Goal: Task Accomplishment & Management: Complete application form

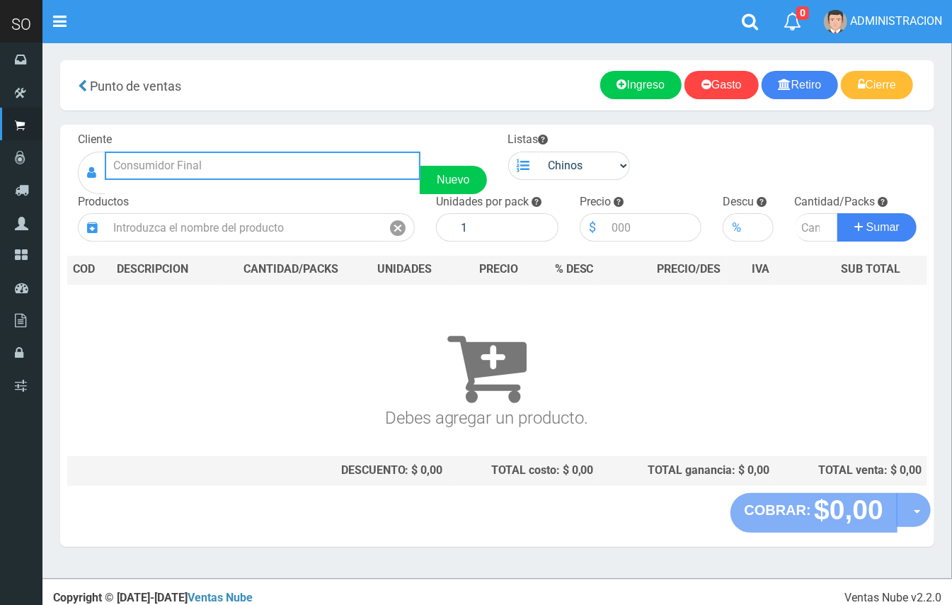
click at [252, 162] on input "text" at bounding box center [263, 166] width 316 height 28
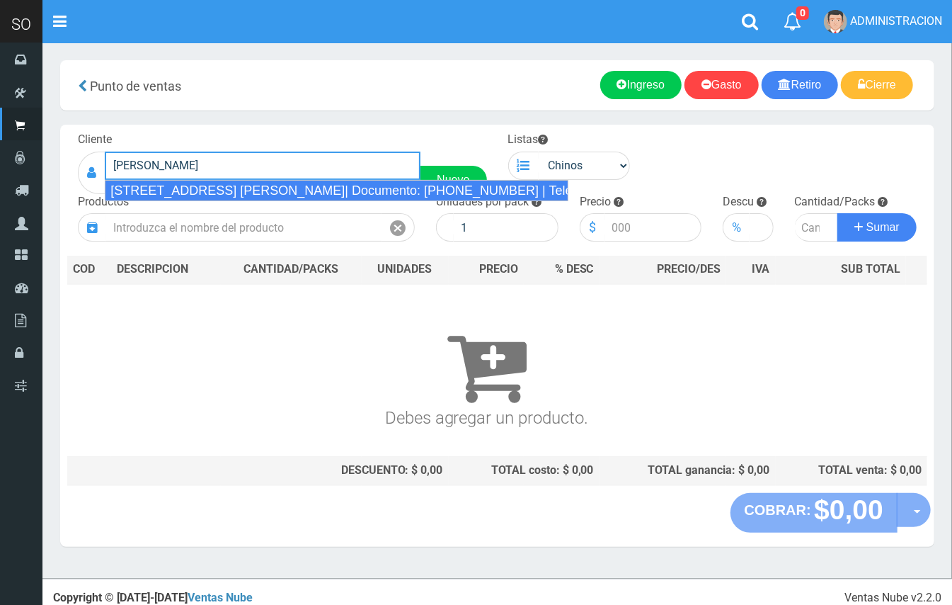
click at [335, 193] on div "CALLE 32 y 41 (CAROLINA) MERCEDES| Documento: 654965196 | Teléfono:" at bounding box center [337, 190] width 464 height 21
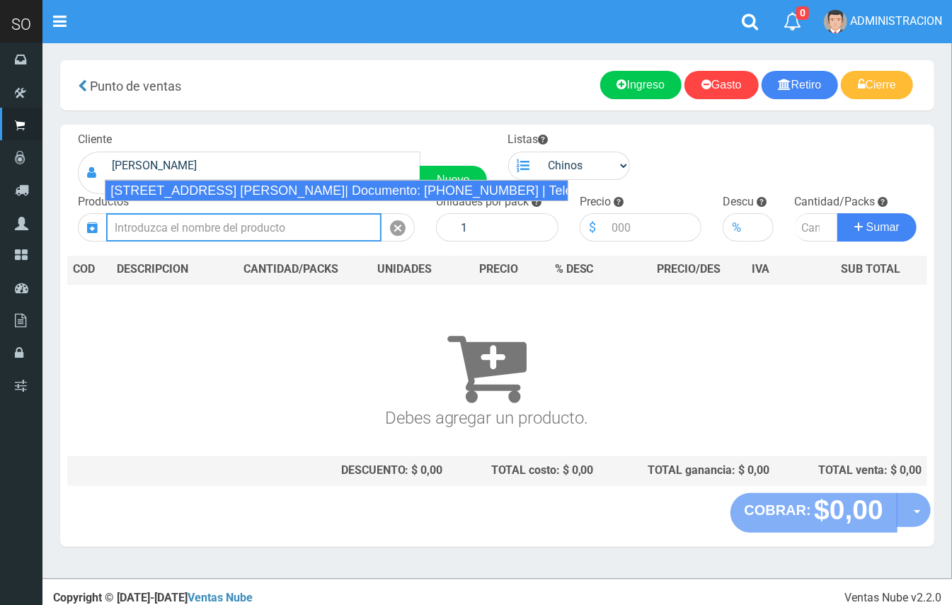
type input "CALLE 32 y 41 (CAROLINA) MERCEDES| Documento: 654965196 | Teléfono:"
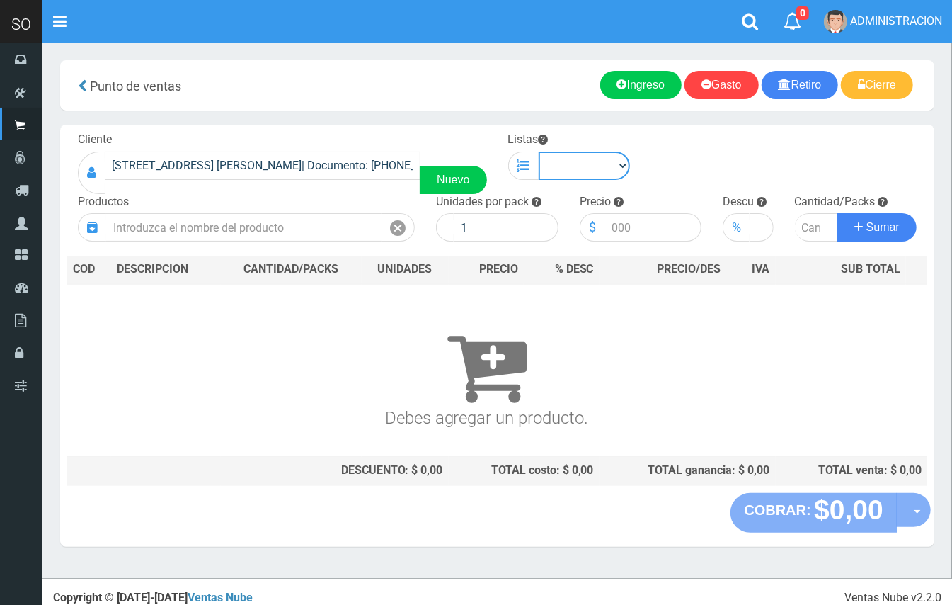
click at [583, 174] on select "Chinos . ." at bounding box center [585, 166] width 92 height 28
select select "1"
click at [539, 152] on select "Chinos . ." at bounding box center [585, 166] width 92 height 28
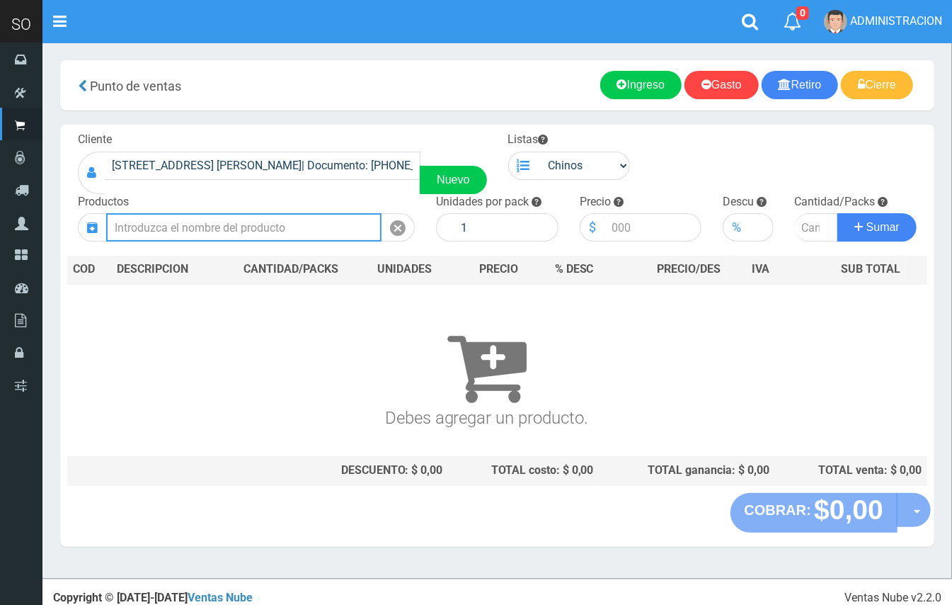
drag, startPoint x: 316, startPoint y: 227, endPoint x: 269, endPoint y: 31, distance: 200.9
click at [314, 224] on input "text" at bounding box center [243, 227] width 275 height 28
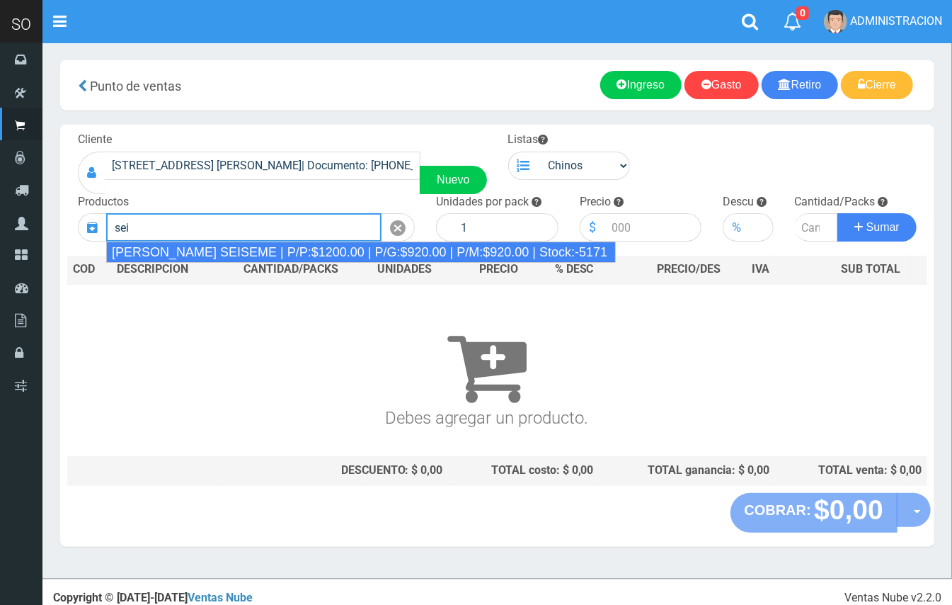
click at [287, 256] on div "JABON BLANCO SEISEME | P/P:$1200.00 | P/G:$920.00 | P/M:$920.00 | Stock:-5171" at bounding box center [361, 251] width 510 height 21
type input "JABON BLANCO SEISEME | P/P:$1200.00 | P/G:$920.00 | P/M:$920.00 | Stock:-5171"
type input "50"
type input "1200.00"
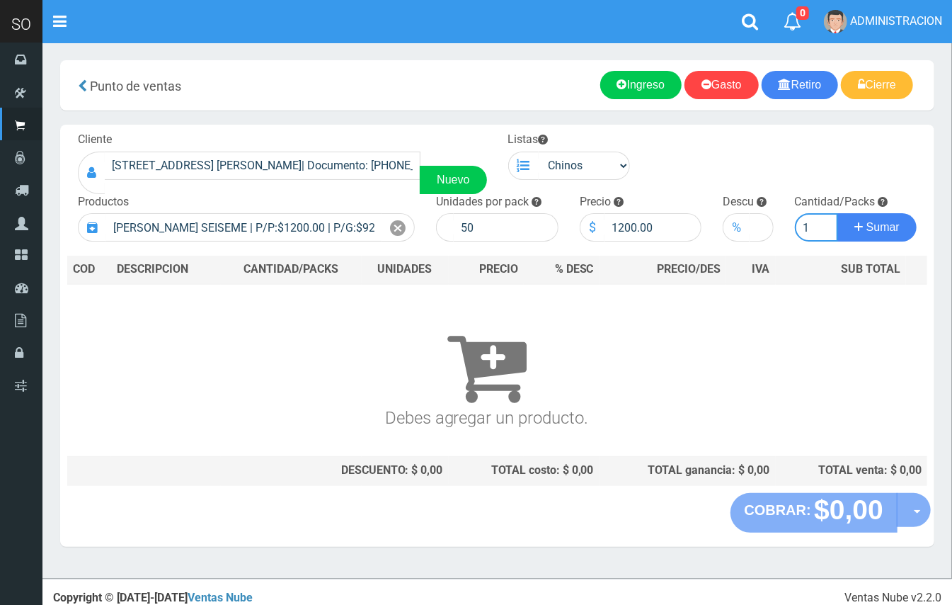
type input "1"
click at [838, 213] on button "Sumar" at bounding box center [877, 227] width 79 height 28
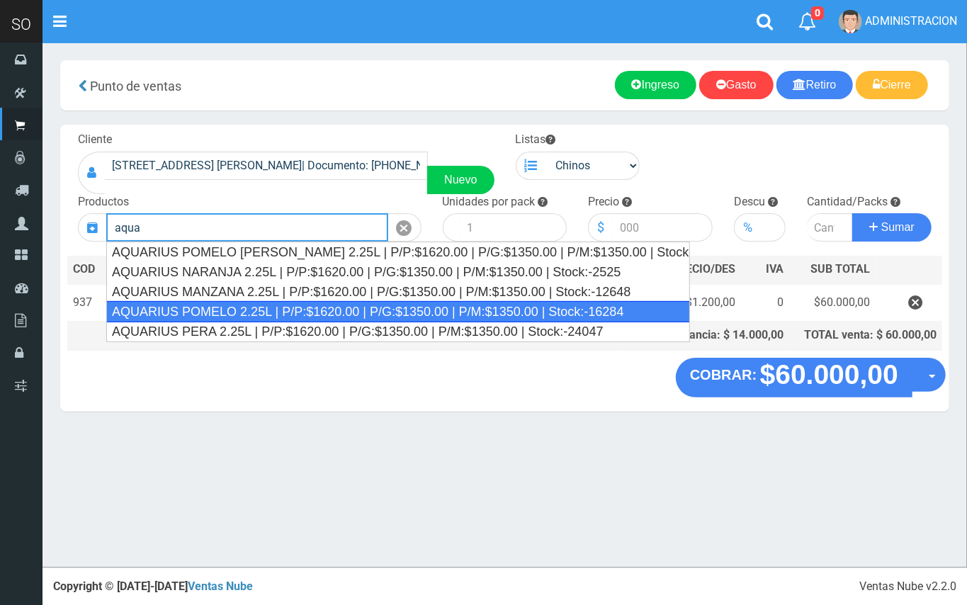
click at [333, 313] on div "AQUARIUS POMELO 2.25L | P/P:$1620.00 | P/G:$1350.00 | P/M:$1350.00 | Stock:-162…" at bounding box center [397, 311] width 583 height 21
type input "AQUARIUS POMELO 2.25L | P/P:$1620.00 | P/G:$1350.00 | P/M:$1350.00 | Stock:-162…"
type input "6"
type input "1620.00"
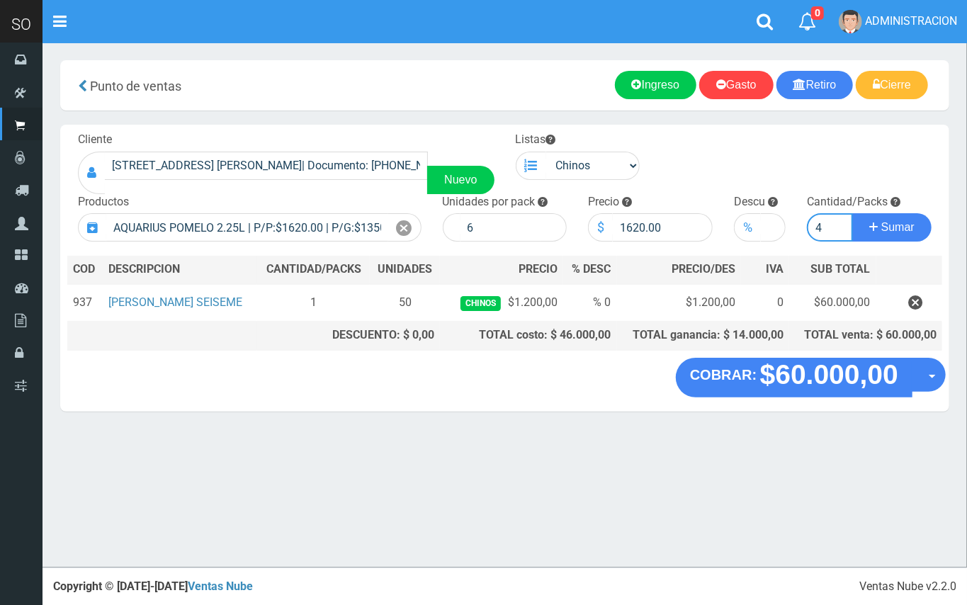
type input "4"
click at [852, 213] on button "Sumar" at bounding box center [891, 227] width 79 height 28
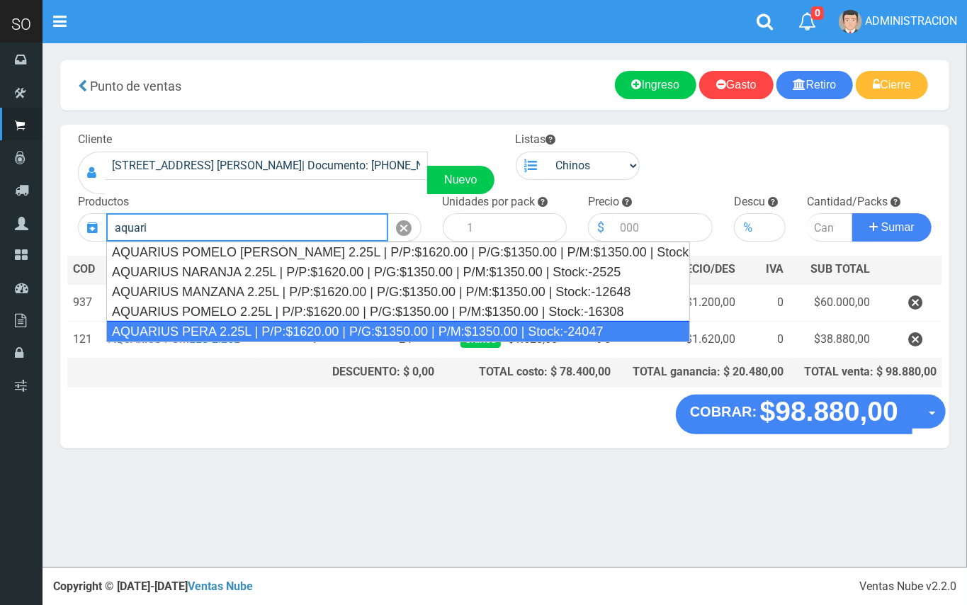
click at [392, 324] on div "AQUARIUS PERA 2.25L | P/P:$1620.00 | P/G:$1350.00 | P/M:$1350.00 | Stock:-24047" at bounding box center [397, 331] width 583 height 21
type input "AQUARIUS PERA 2.25L | P/P:$1620.00 | P/G:$1350.00 | P/M:$1350.00 | Stock:-24047"
type input "6"
type input "1620.00"
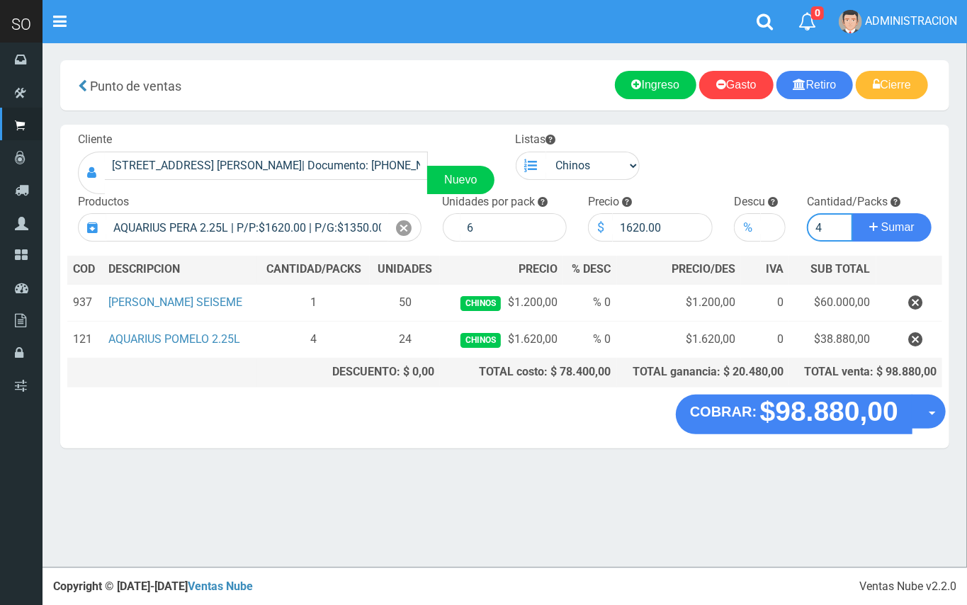
type input "4"
click at [852, 213] on button "Sumar" at bounding box center [891, 227] width 79 height 28
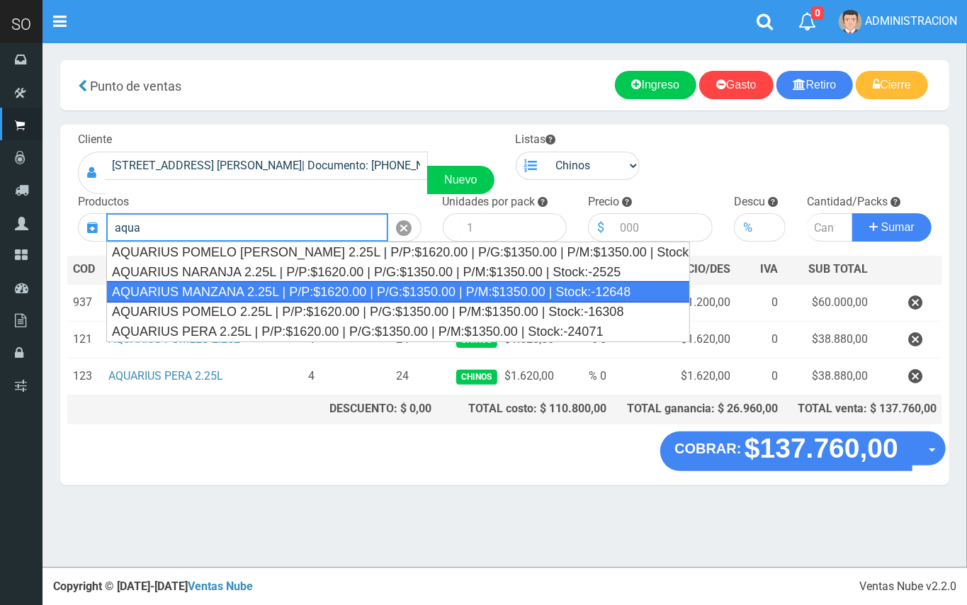
click at [387, 285] on div "AQUARIUS MANZANA 2.25L | P/P:$1620.00 | P/G:$1350.00 | P/M:$1350.00 | Stock:-12…" at bounding box center [397, 291] width 583 height 21
type input "AQUARIUS MANZANA 2.25L | P/P:$1620.00 | P/G:$1350.00 | P/M:$1350.00 | Stock:-12…"
type input "6"
type input "1620.00"
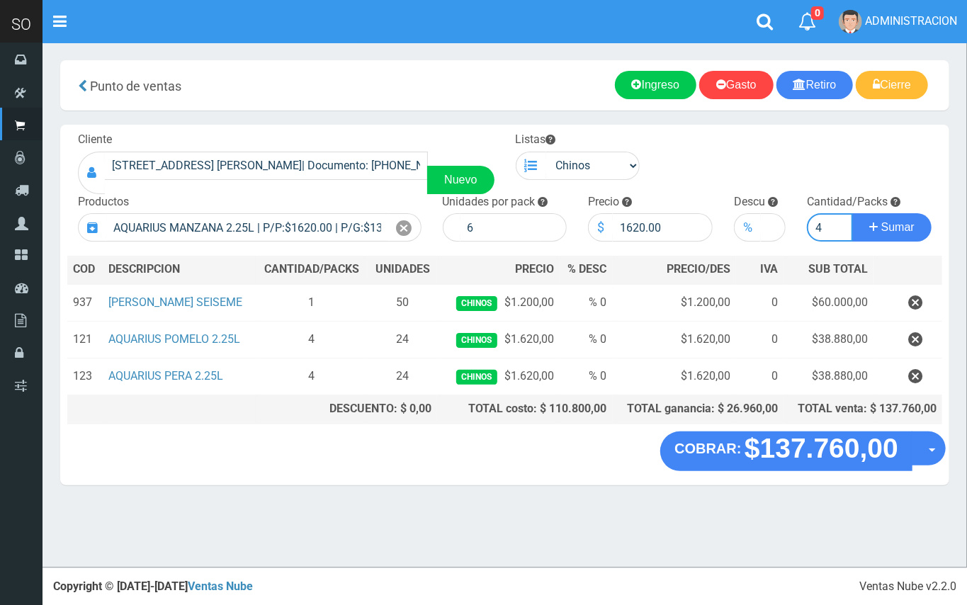
type input "4"
click at [852, 213] on button "Sumar" at bounding box center [891, 227] width 79 height 28
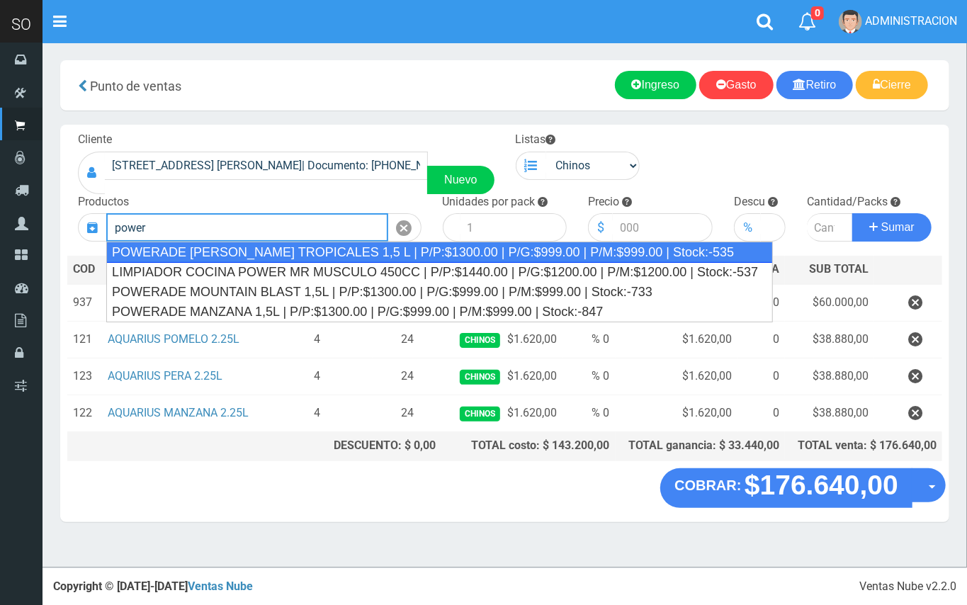
click at [334, 241] on li "POWERADE FRUTOS TROPICALES 1,5 L | P/P:$1300.00 | P/G:$999.00 | P/M:$999.00 | S…" at bounding box center [439, 251] width 665 height 21
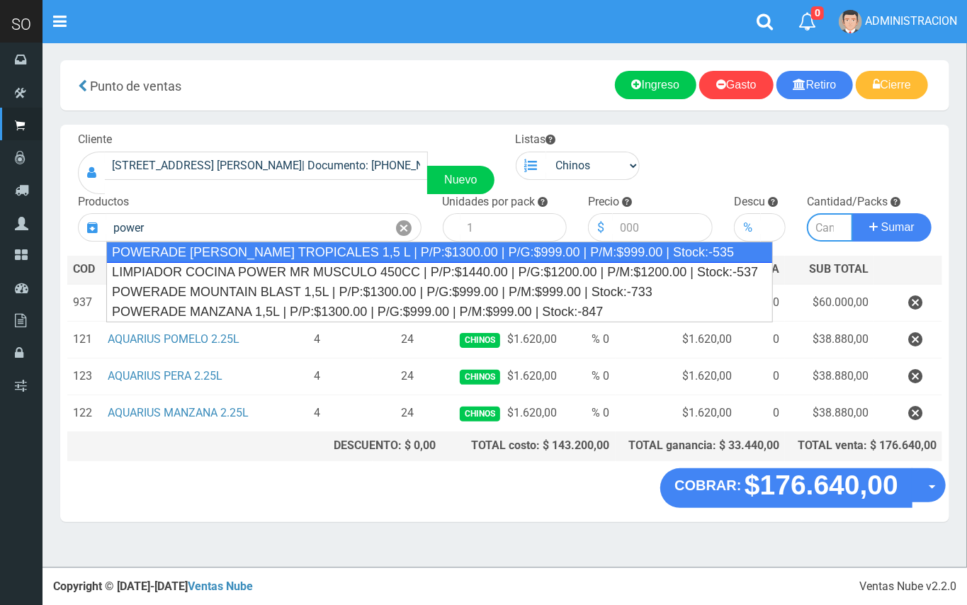
type input "POWERADE FRUTOS TROPICALES 1,5 L | P/P:$1300.00 | P/G:$999.00 | P/M:$999.00 | S…"
type input "4"
type input "1300.00"
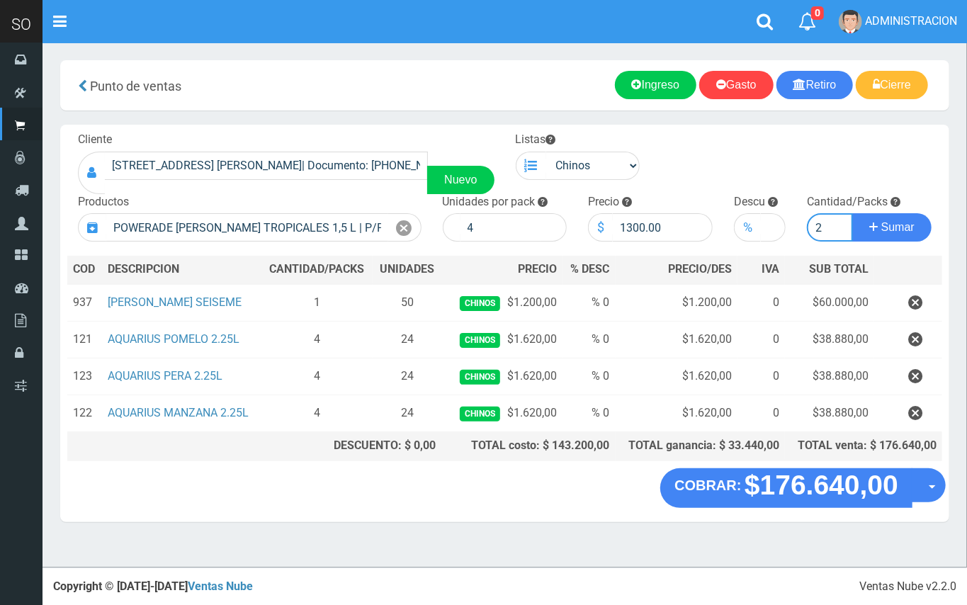
type input "2"
click at [852, 213] on button "Sumar" at bounding box center [891, 227] width 79 height 28
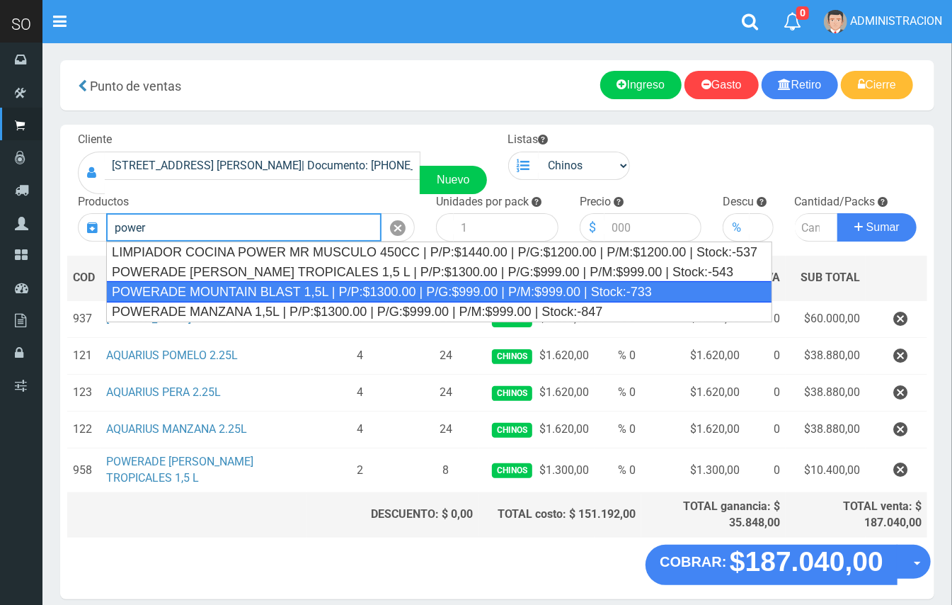
drag, startPoint x: 406, startPoint y: 285, endPoint x: 511, endPoint y: 258, distance: 108.0
click at [408, 280] on ul "LIMPIADOR COCINA POWER MR MUSCULO 450CC | P/P:$1440.00 | P/G:$1200.00 | P/M:$12…" at bounding box center [439, 281] width 666 height 81
click at [530, 290] on div "POWERADE MOUNTAIN BLAST 1,5L | P/P:$1300.00 | P/G:$999.00 | P/M:$999.00 | Stock…" at bounding box center [439, 291] width 666 height 21
type input "POWERADE MOUNTAIN BLAST 1,5L | P/P:$1300.00 | P/G:$999.00 | P/M:$999.00 | Stock…"
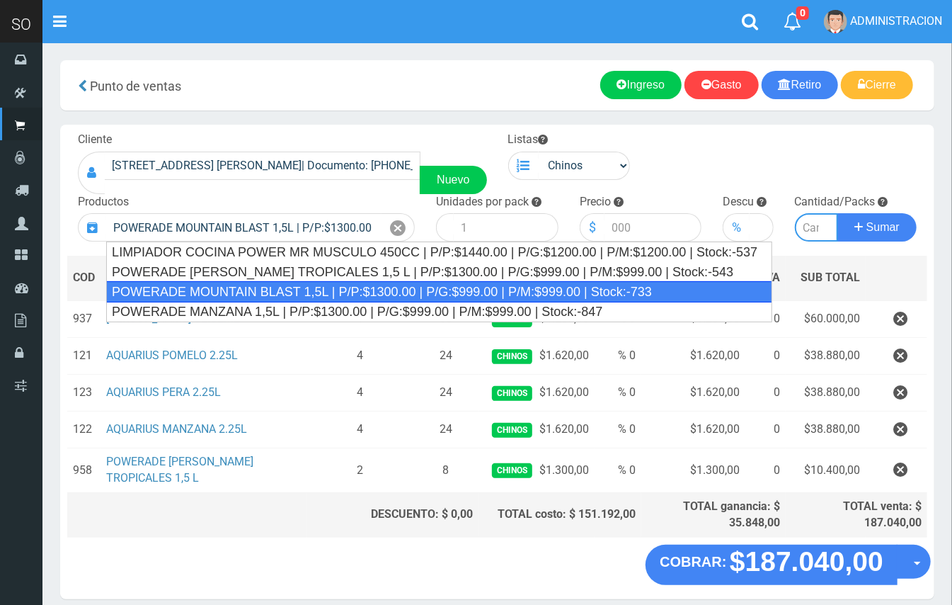
type input "4"
type input "1300.00"
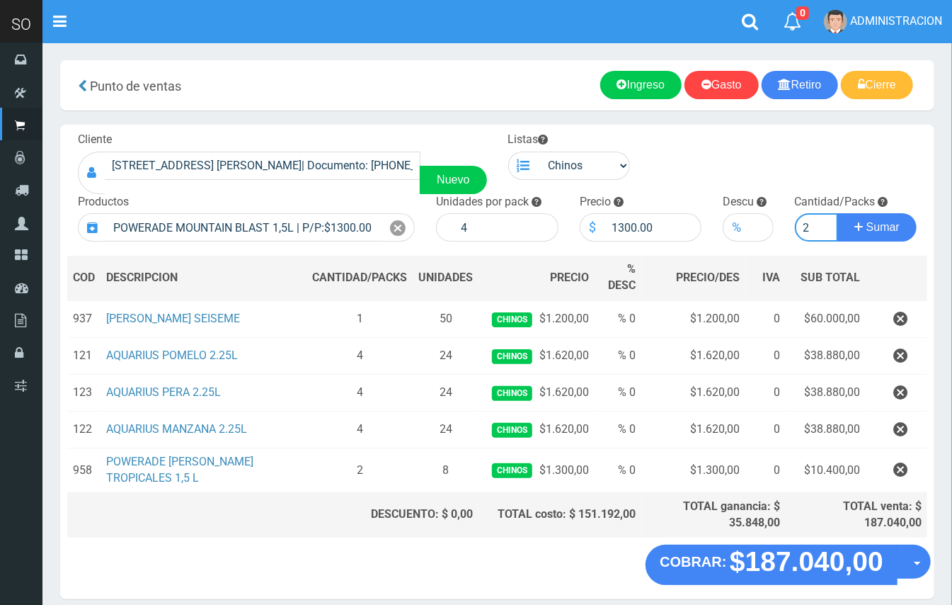
type input "2"
click at [838, 213] on button "Sumar" at bounding box center [877, 227] width 79 height 28
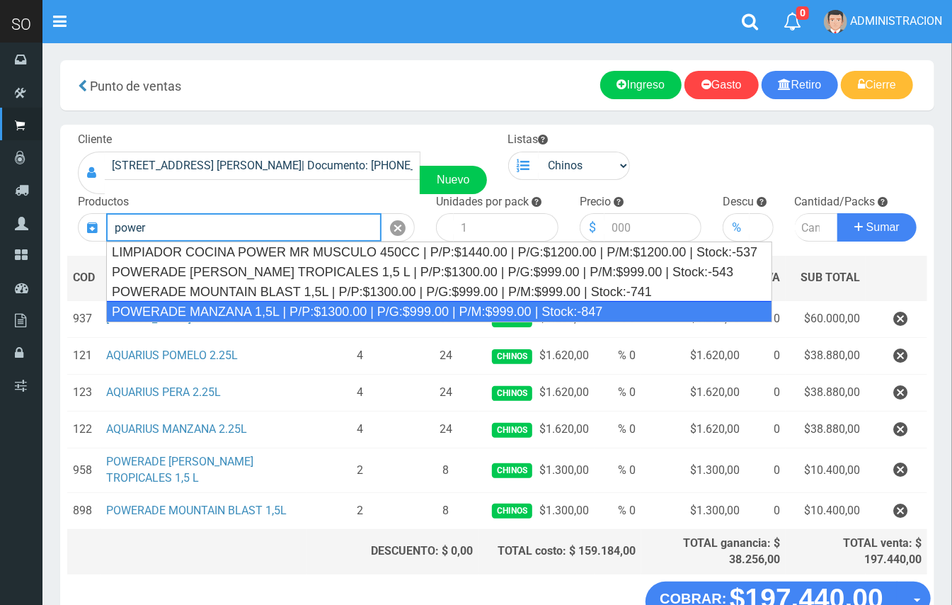
click at [415, 307] on div "POWERADE MANZANA 1,5L | P/P:$1300.00 | P/G:$999.00 | P/M:$999.00 | Stock:-847" at bounding box center [439, 311] width 666 height 21
type input "POWERADE MANZANA 1,5L | P/P:$1300.00 | P/G:$999.00 | P/M:$999.00 | Stock:-847"
type input "4"
type input "1300.00"
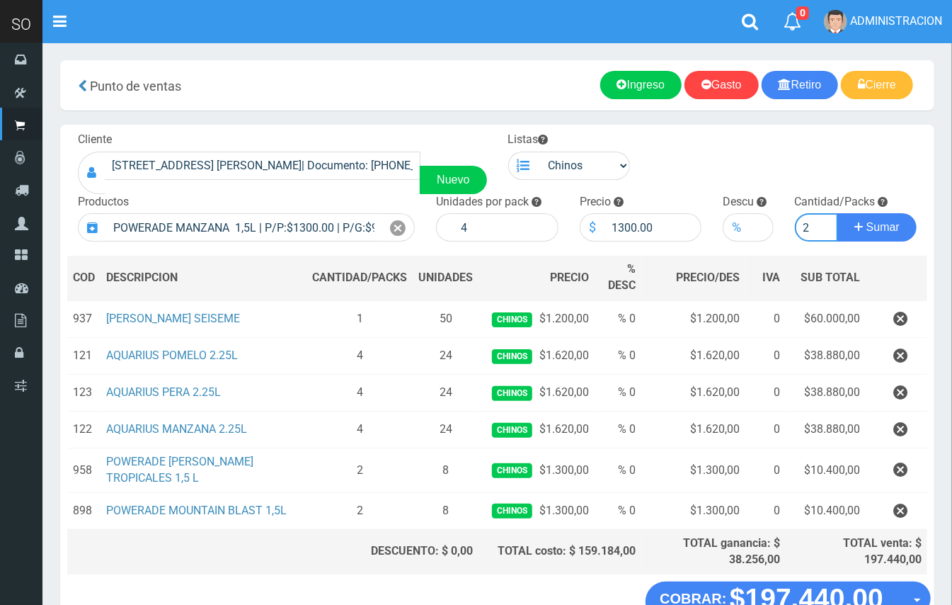
type input "2"
click at [838, 213] on button "Sumar" at bounding box center [877, 227] width 79 height 28
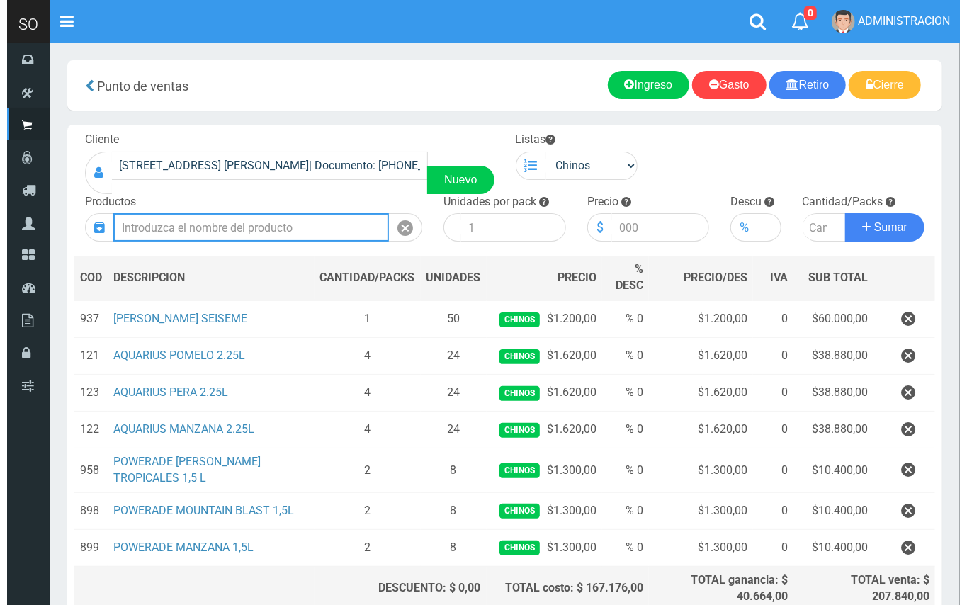
scroll to position [139, 0]
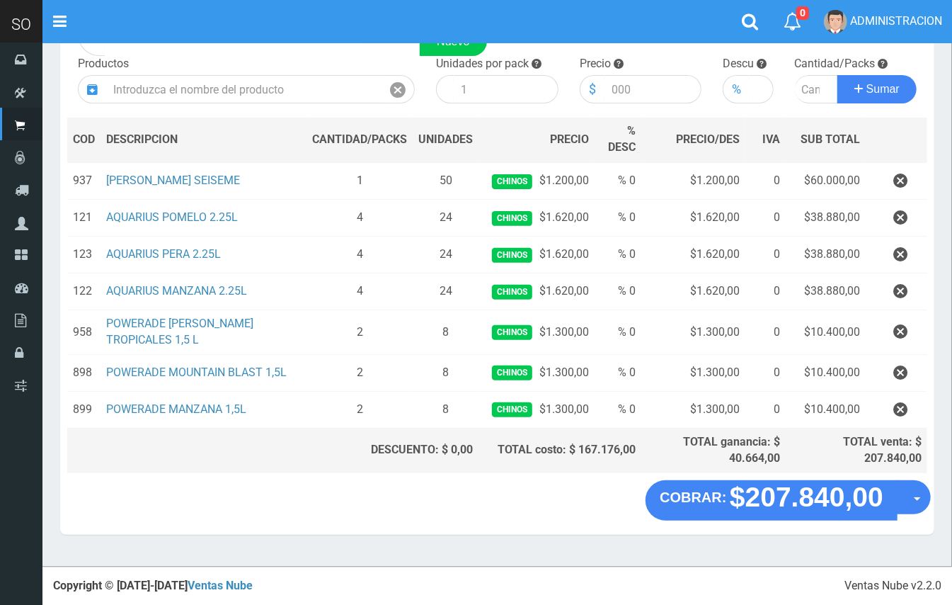
click at [941, 508] on section "× Titulo del Msj texto Mas Texto Cancelar Aceptar Punto de ventas Ingreso" at bounding box center [497, 235] width 910 height 662
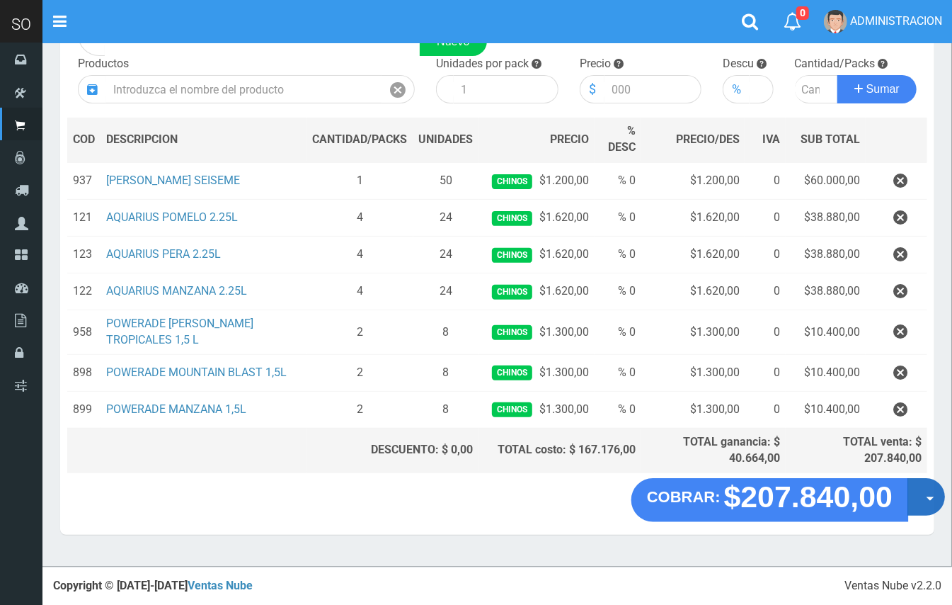
click at [930, 508] on button "Opciones" at bounding box center [927, 498] width 38 height 38
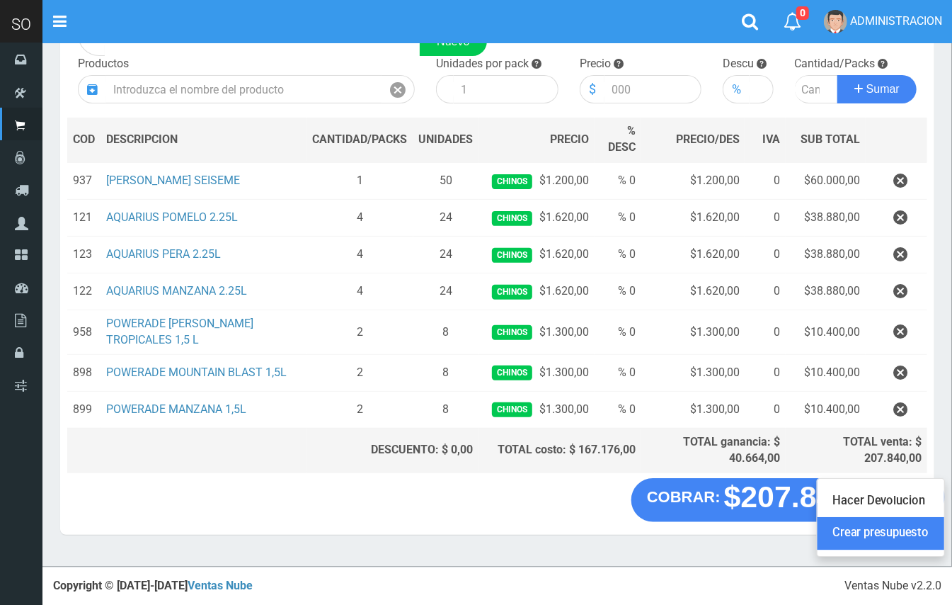
click at [916, 544] on link "Crear presupuesto" at bounding box center [881, 534] width 127 height 33
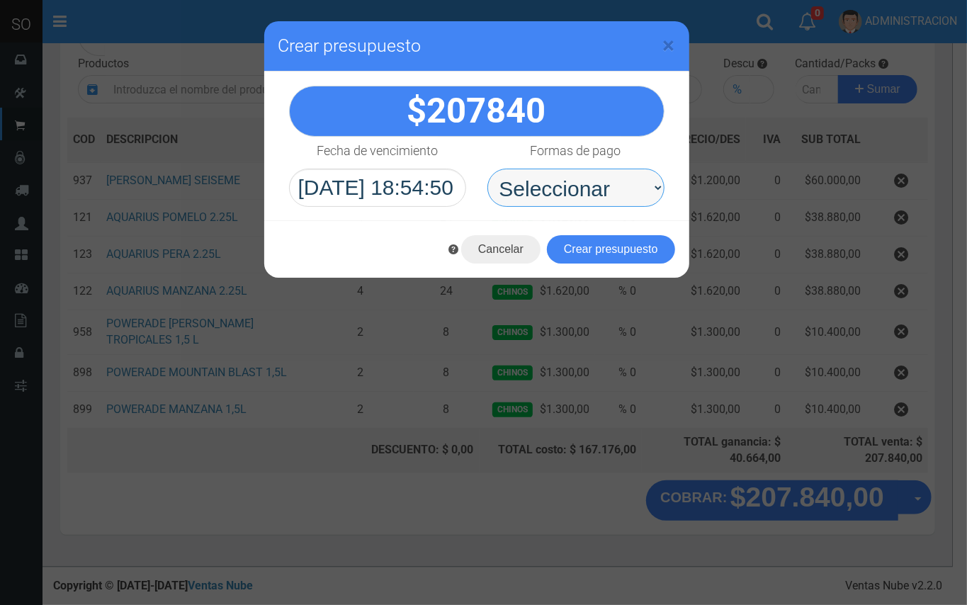
click at [601, 188] on select "Seleccionar Efectivo Tarjeta de Crédito Depósito Débito" at bounding box center [575, 188] width 177 height 38
select select "Efectivo"
click at [487, 169] on select "Seleccionar Efectivo Tarjeta de Crédito Depósito Débito" at bounding box center [575, 188] width 177 height 38
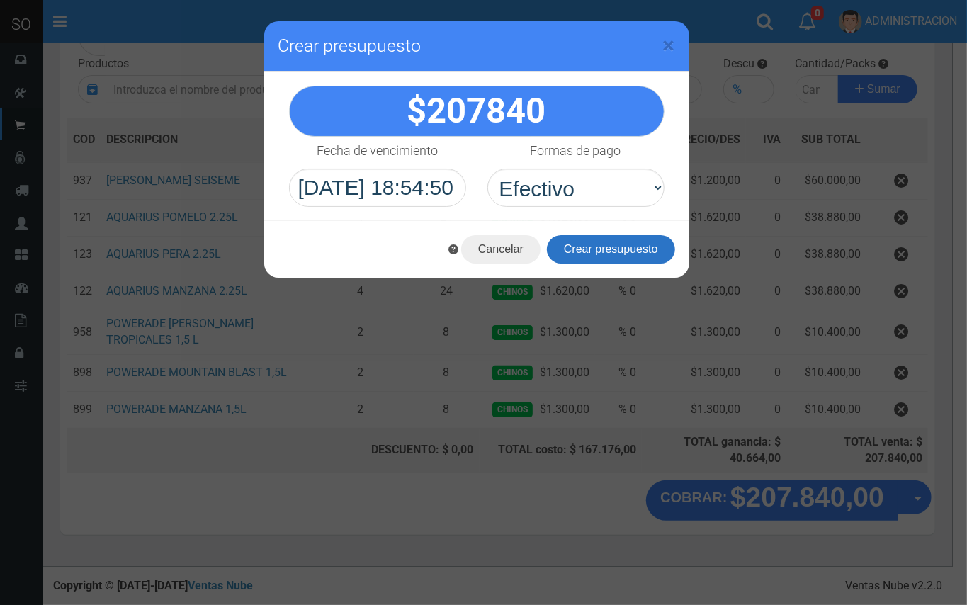
click at [632, 255] on button "Crear presupuesto" at bounding box center [611, 249] width 128 height 28
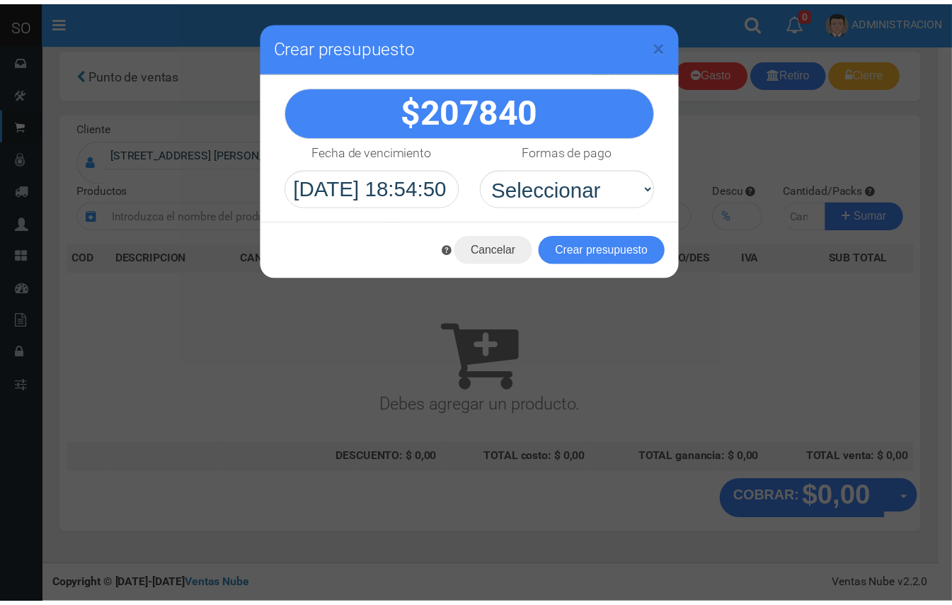
scroll to position [4, 0]
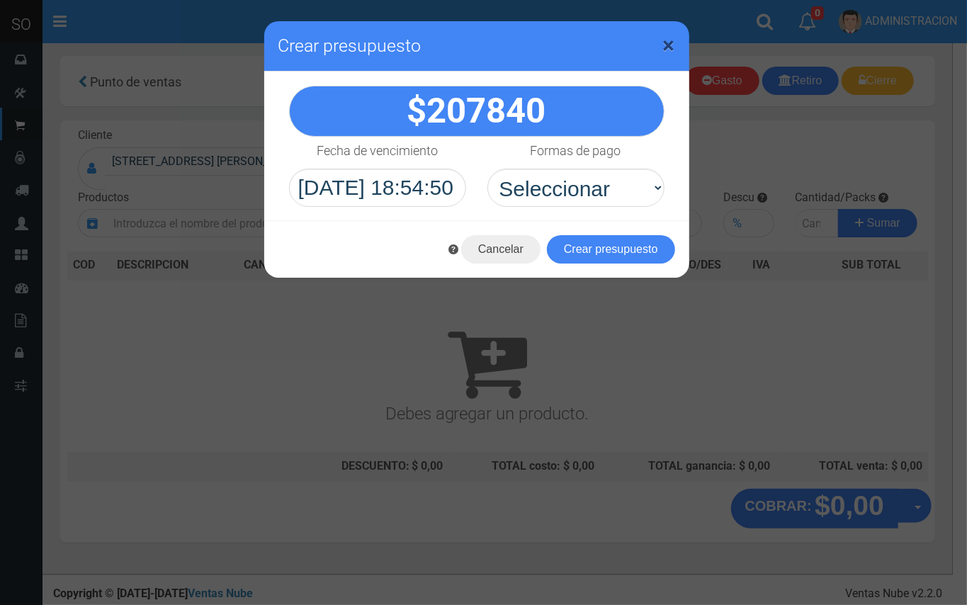
click at [669, 40] on span "×" at bounding box center [669, 45] width 12 height 27
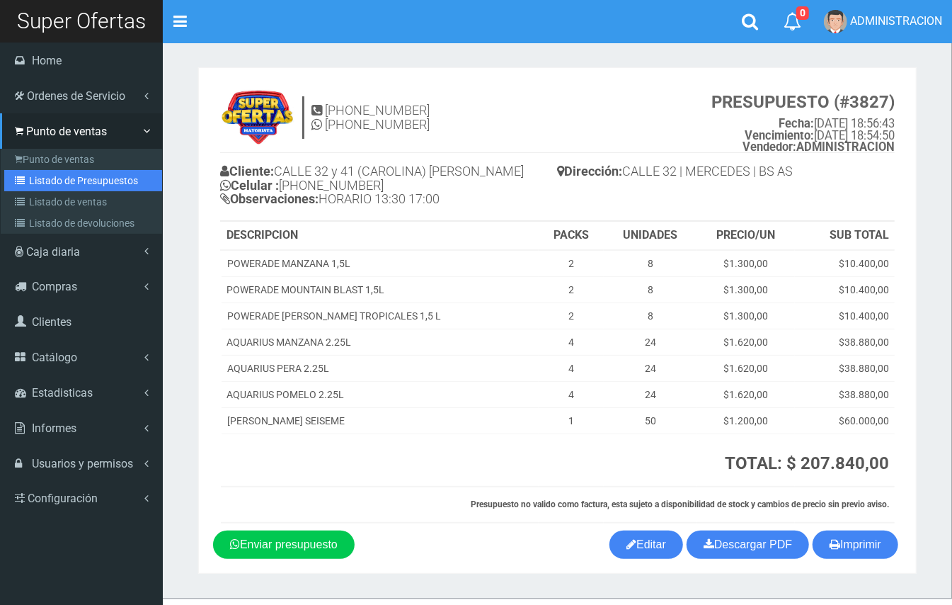
click at [47, 179] on link "Listado de Presupuestos" at bounding box center [83, 180] width 158 height 21
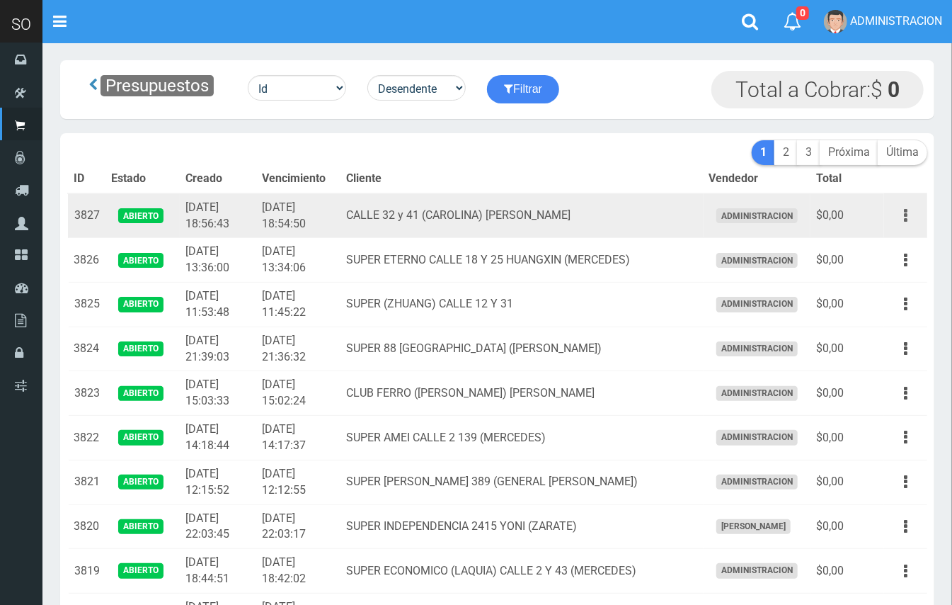
click at [911, 210] on button "button" at bounding box center [906, 215] width 32 height 25
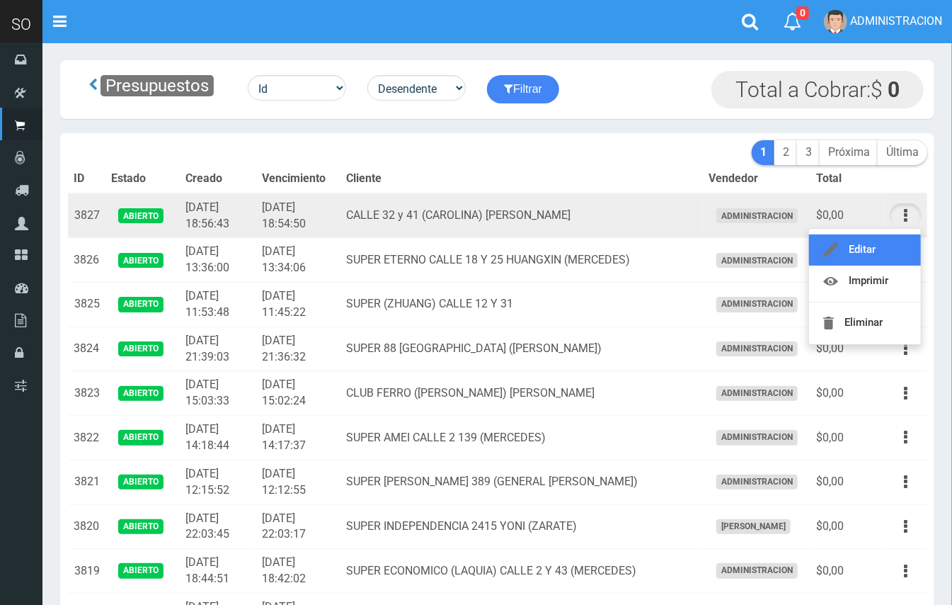
click at [884, 244] on link "Editar" at bounding box center [865, 249] width 112 height 31
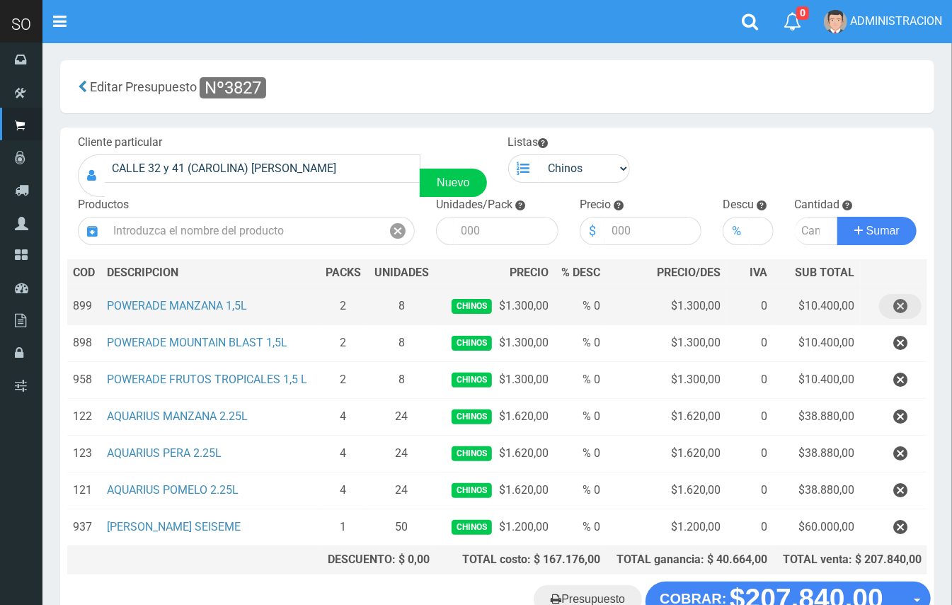
click at [896, 299] on icon "button" at bounding box center [901, 306] width 14 height 25
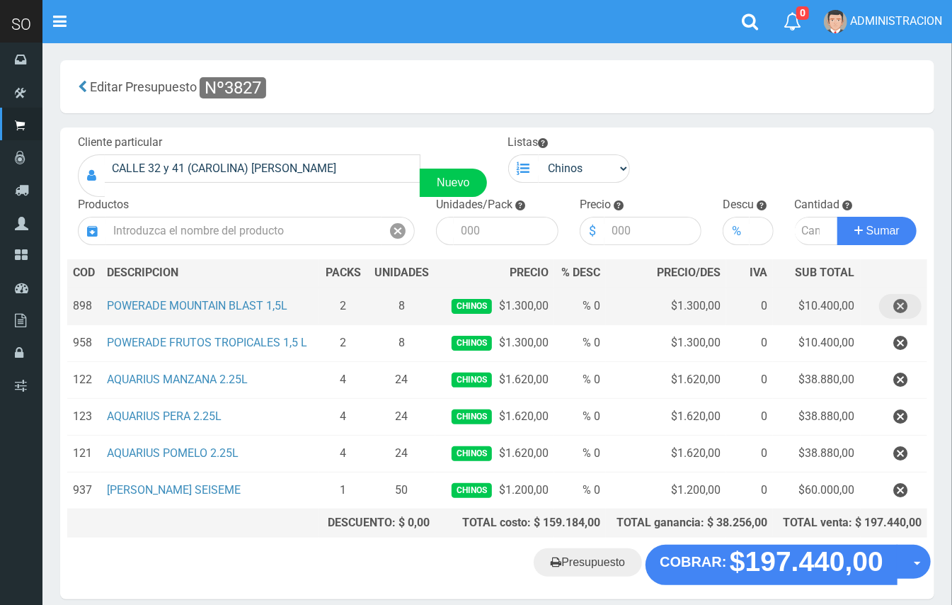
click at [896, 299] on icon "button" at bounding box center [901, 306] width 14 height 25
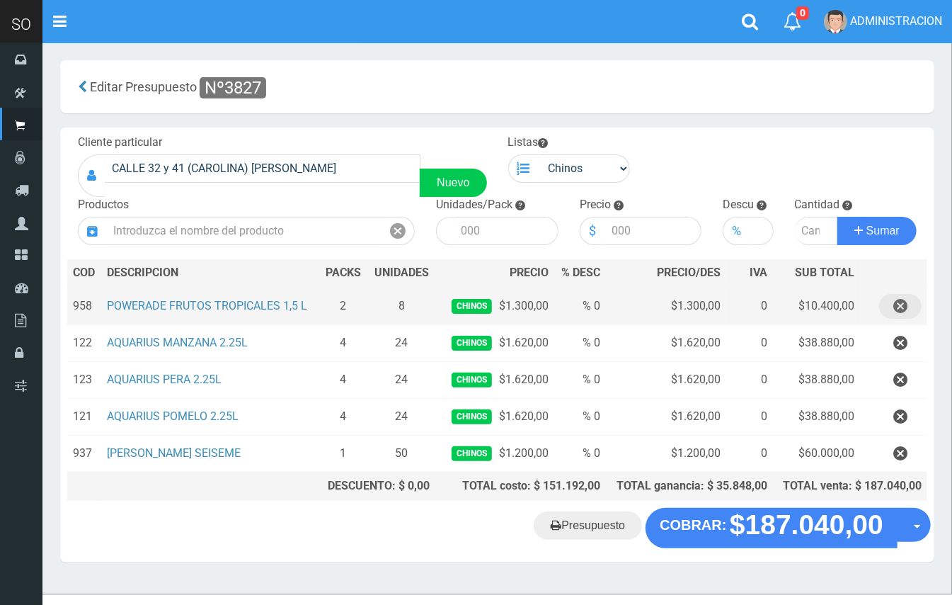
click at [896, 299] on icon "button" at bounding box center [901, 306] width 14 height 25
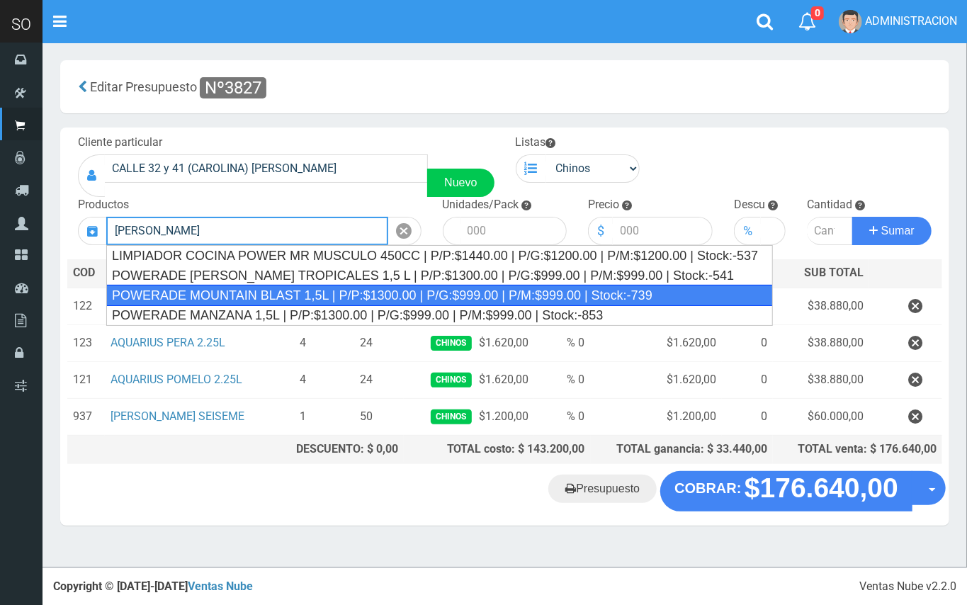
drag, startPoint x: 268, startPoint y: 290, endPoint x: 363, endPoint y: 276, distance: 95.9
click at [267, 290] on div "POWERADE MOUNTAIN BLAST 1,5L | P/P:$1300.00 | P/G:$999.00 | P/M:$999.00 | Stock…" at bounding box center [439, 295] width 666 height 21
type input "POWERADE MOUNTAIN BLAST 1,5L | P/P:$1300.00 | P/G:$999.00 | P/M:$999.00 | Stock…"
type input "4"
type input "1300.00"
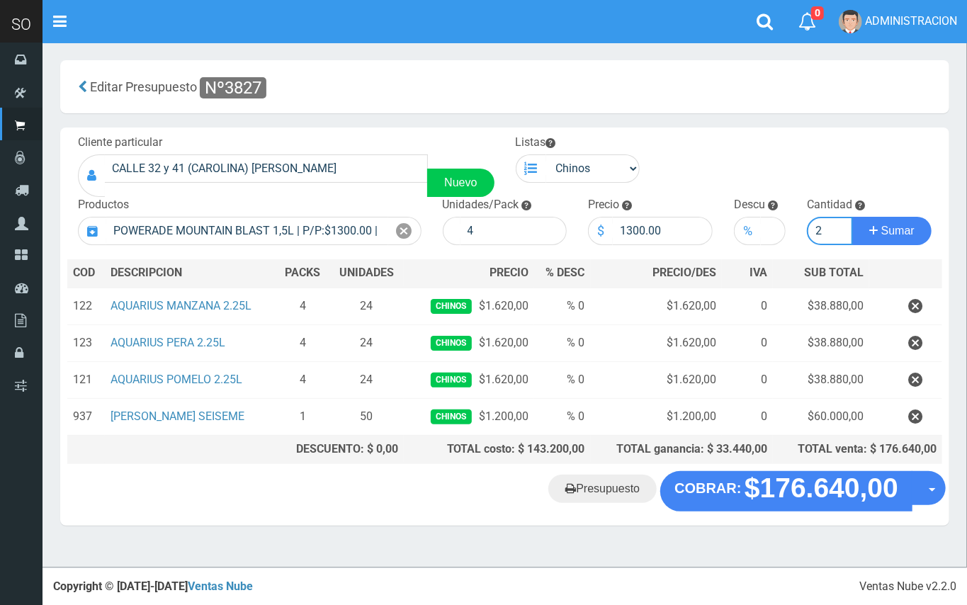
type input "2"
click at [852, 217] on button "Sumar" at bounding box center [891, 231] width 79 height 28
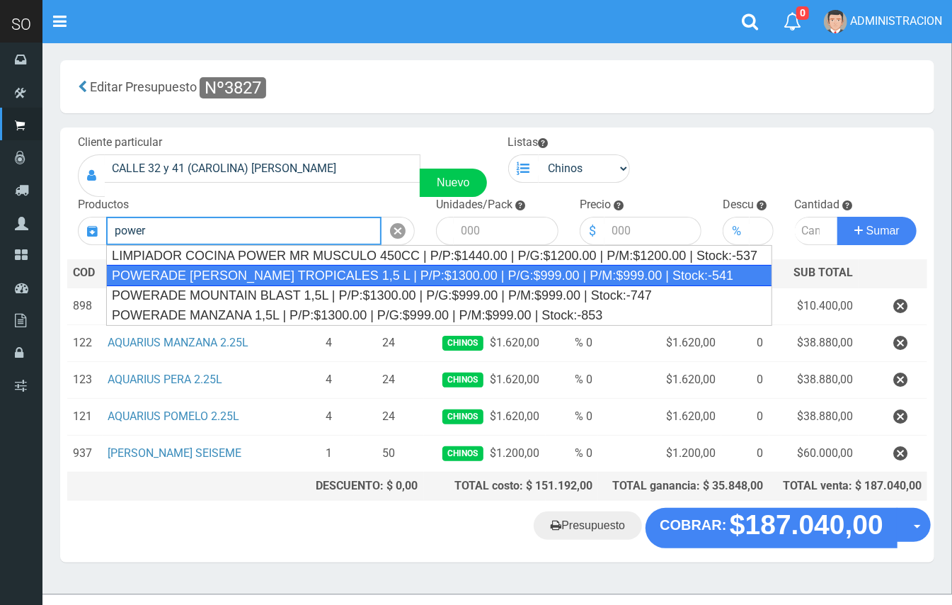
click at [561, 275] on div "POWERADE [PERSON_NAME] TROPICALES 1,5 L | P/P:$1300.00 | P/G:$999.00 | P/M:$999…" at bounding box center [439, 275] width 666 height 21
type input "POWERADE [PERSON_NAME] TROPICALES 1,5 L | P/P:$1300.00 | P/G:$999.00 | P/M:$999…"
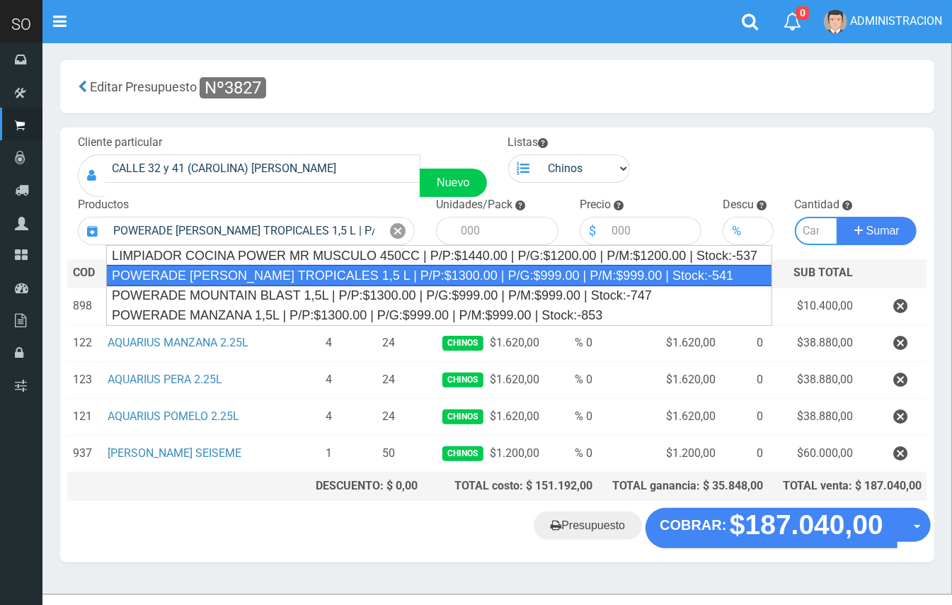
type input "4"
type input "1300.00"
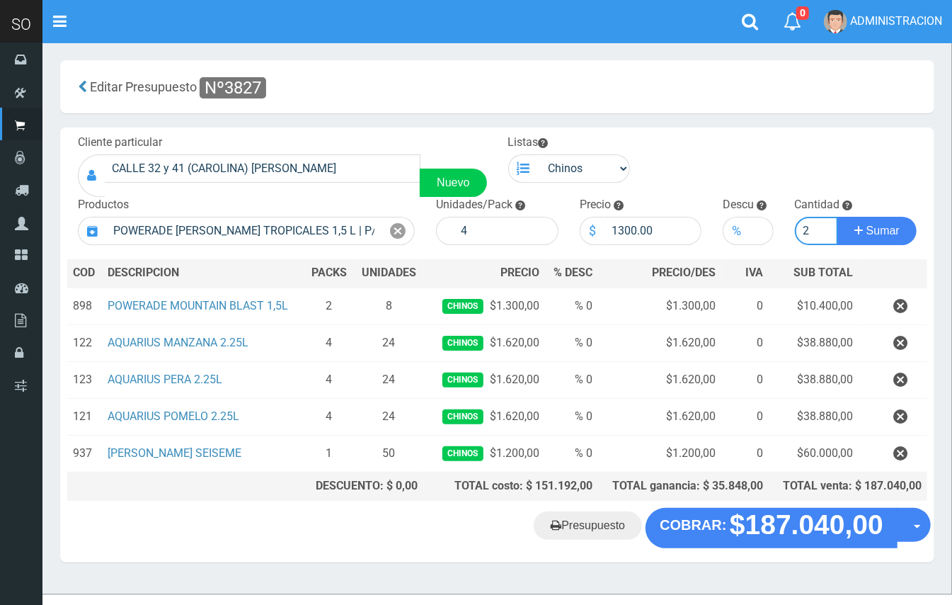
type input "2"
click at [838, 217] on button "Sumar" at bounding box center [877, 231] width 79 height 28
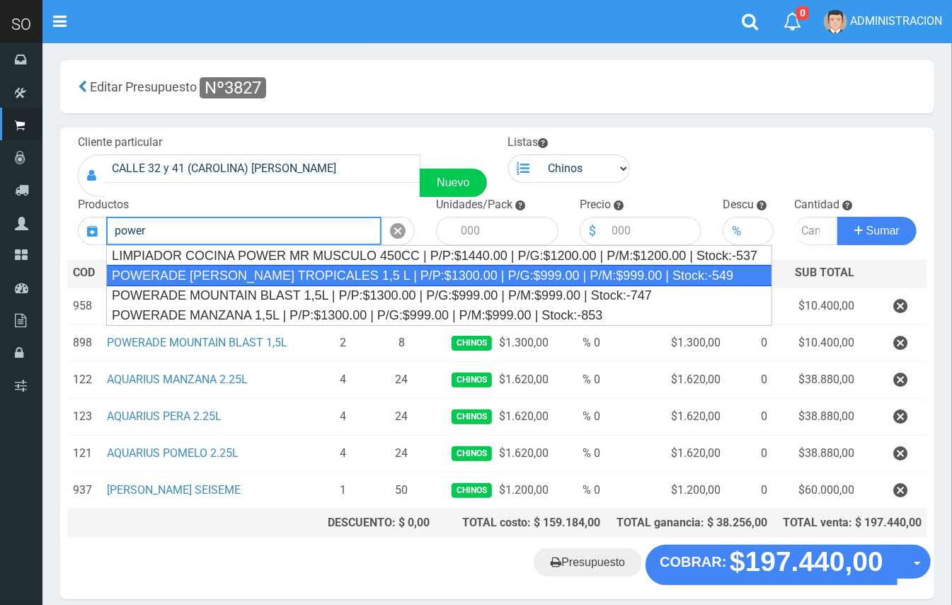
click at [545, 275] on div "POWERADE [PERSON_NAME] TROPICALES 1,5 L | P/P:$1300.00 | P/G:$999.00 | P/M:$999…" at bounding box center [439, 275] width 666 height 21
type input "POWERADE [PERSON_NAME] TROPICALES 1,5 L | P/P:$1300.00 | P/G:$999.00 | P/M:$999…"
type input "4"
type input "1300.00"
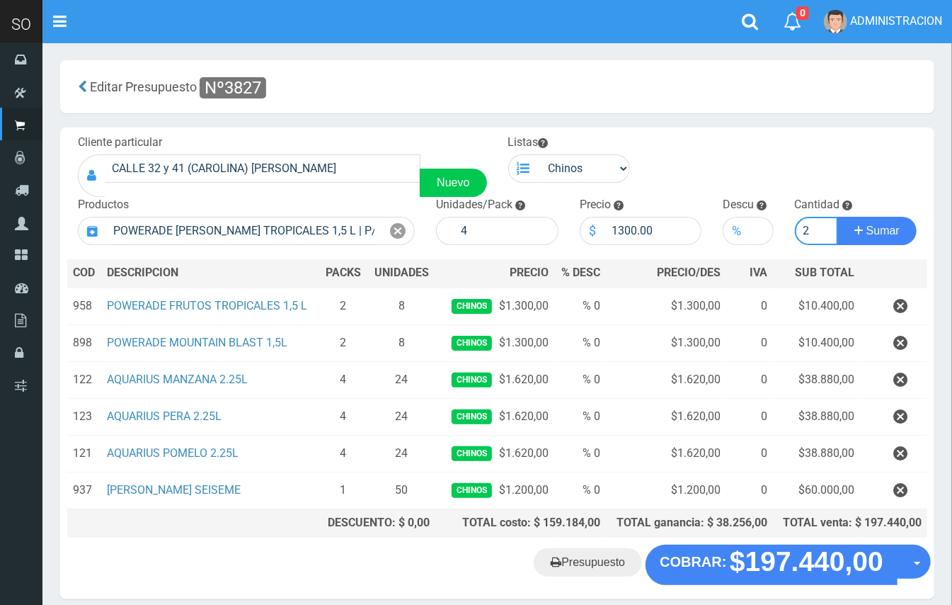
type input "2"
click at [838, 217] on button "Sumar" at bounding box center [877, 231] width 79 height 28
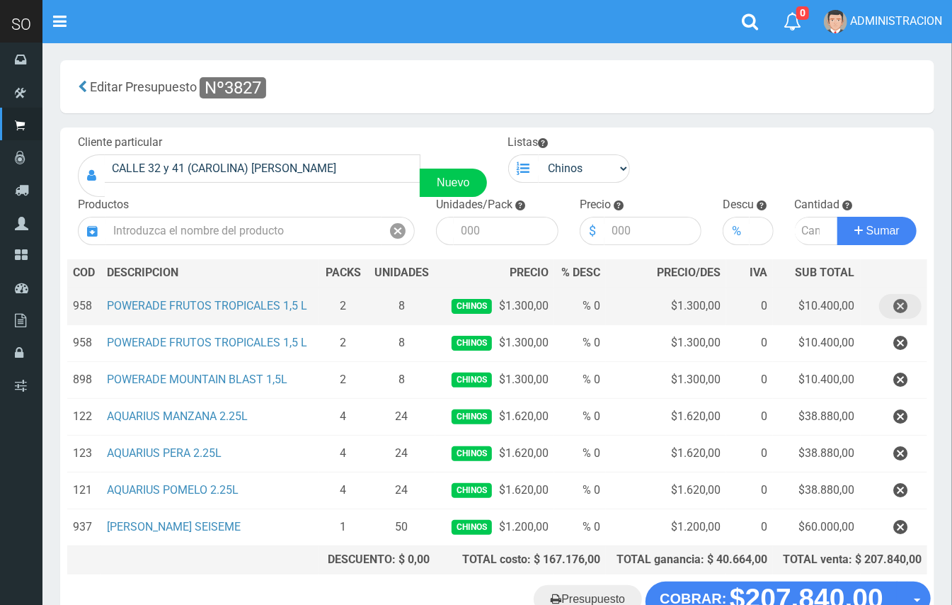
click at [906, 304] on icon "button" at bounding box center [901, 306] width 14 height 25
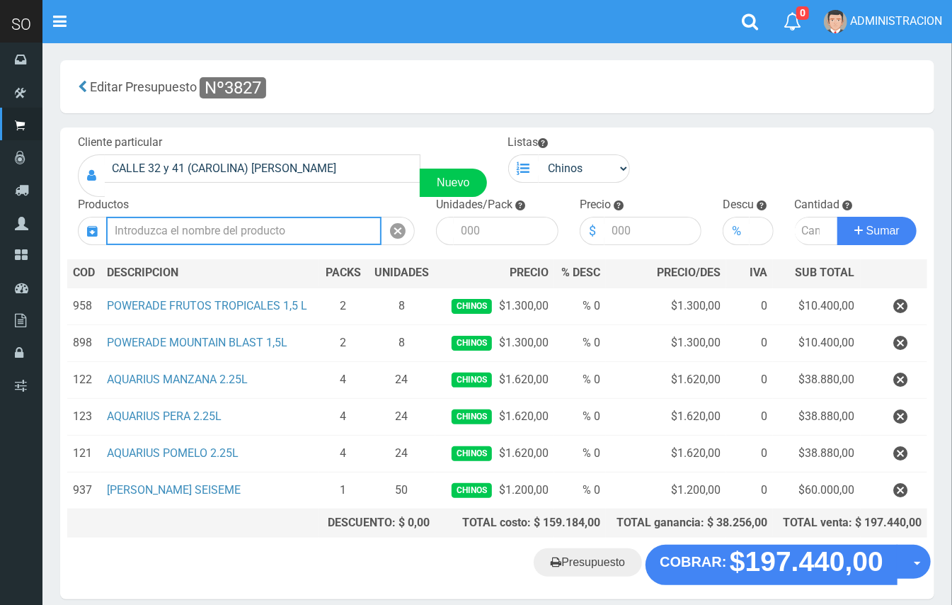
click at [258, 241] on input "text" at bounding box center [243, 231] width 275 height 28
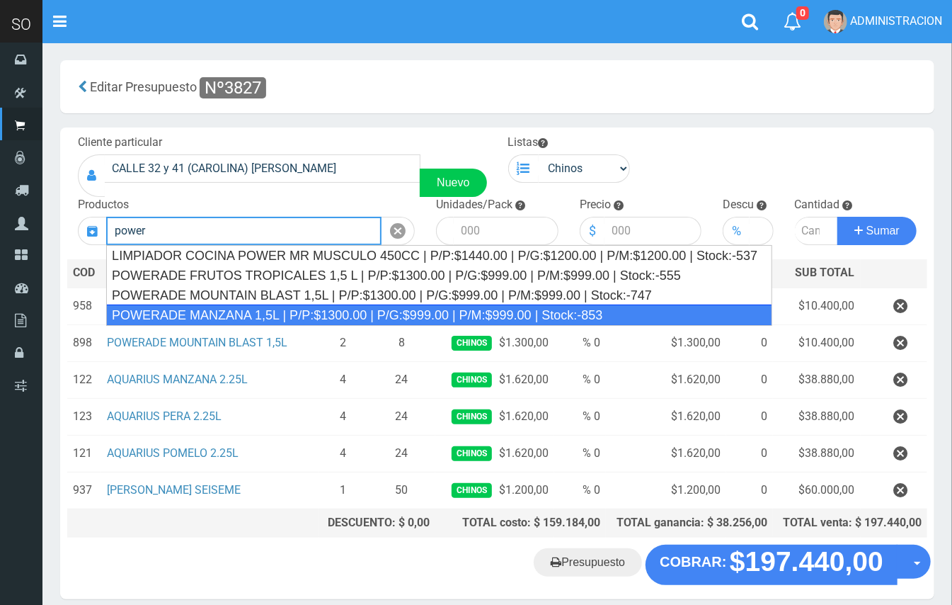
click at [272, 321] on div "POWERADE MANZANA 1,5L | P/P:$1300.00 | P/G:$999.00 | P/M:$999.00 | Stock:-853" at bounding box center [439, 314] width 666 height 21
type input "POWERADE MANZANA 1,5L | P/P:$1300.00 | P/G:$999.00 | P/M:$999.00 | Stock:-853"
type input "4"
type input "1300.00"
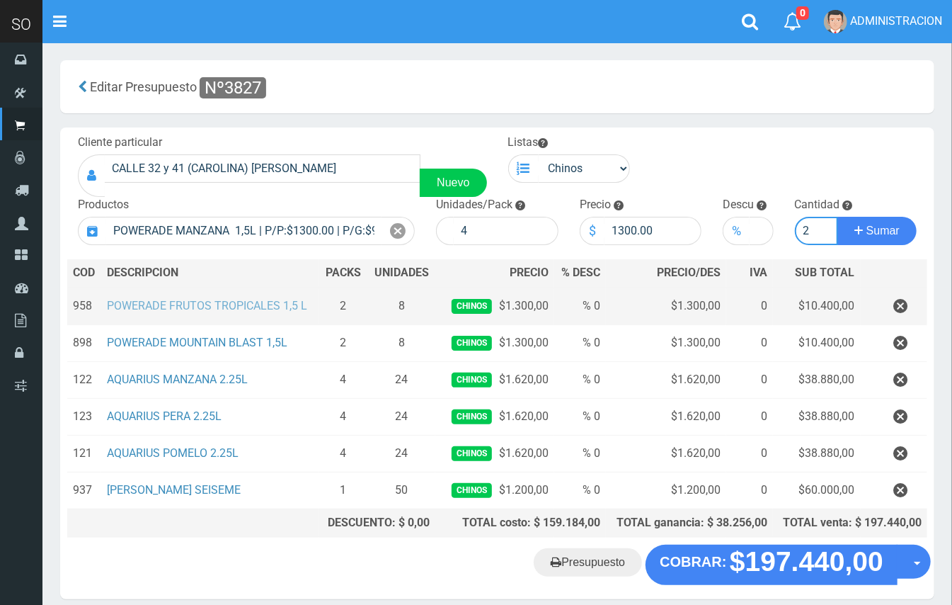
type input "2"
click at [838, 217] on button "Sumar" at bounding box center [877, 231] width 79 height 28
